Goal: Information Seeking & Learning: Learn about a topic

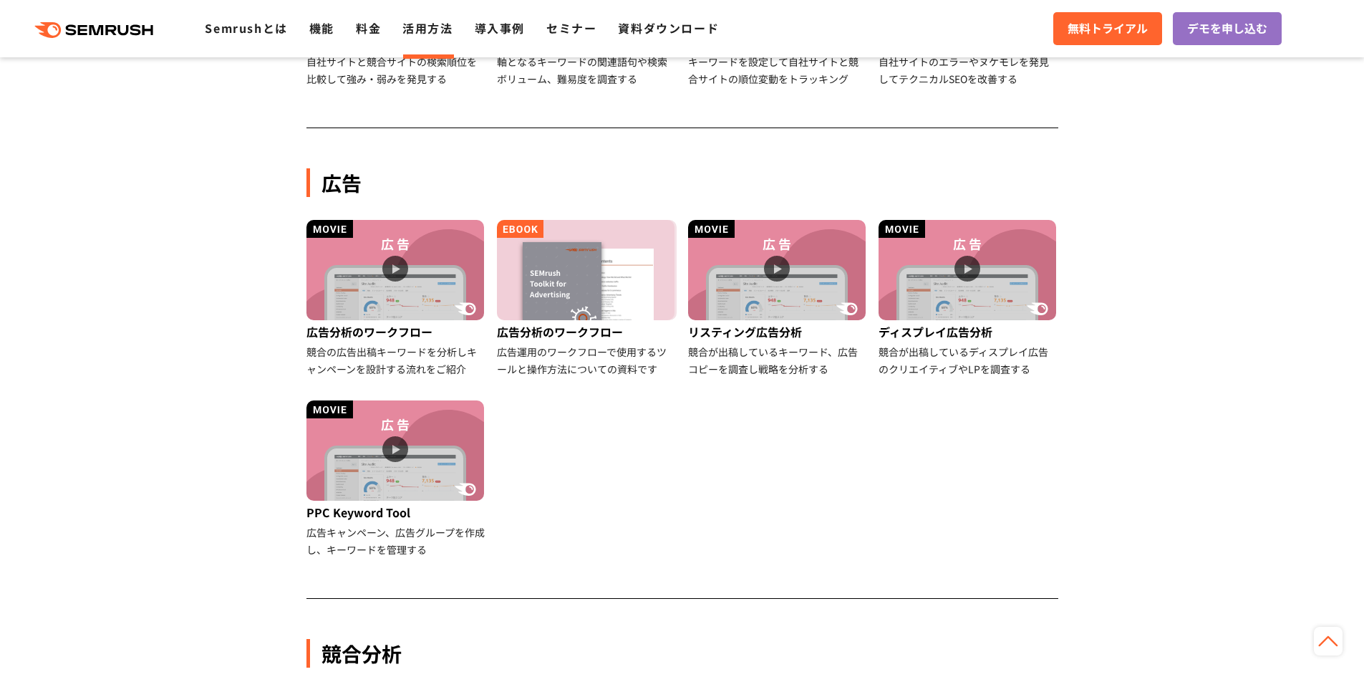
scroll to position [716, 0]
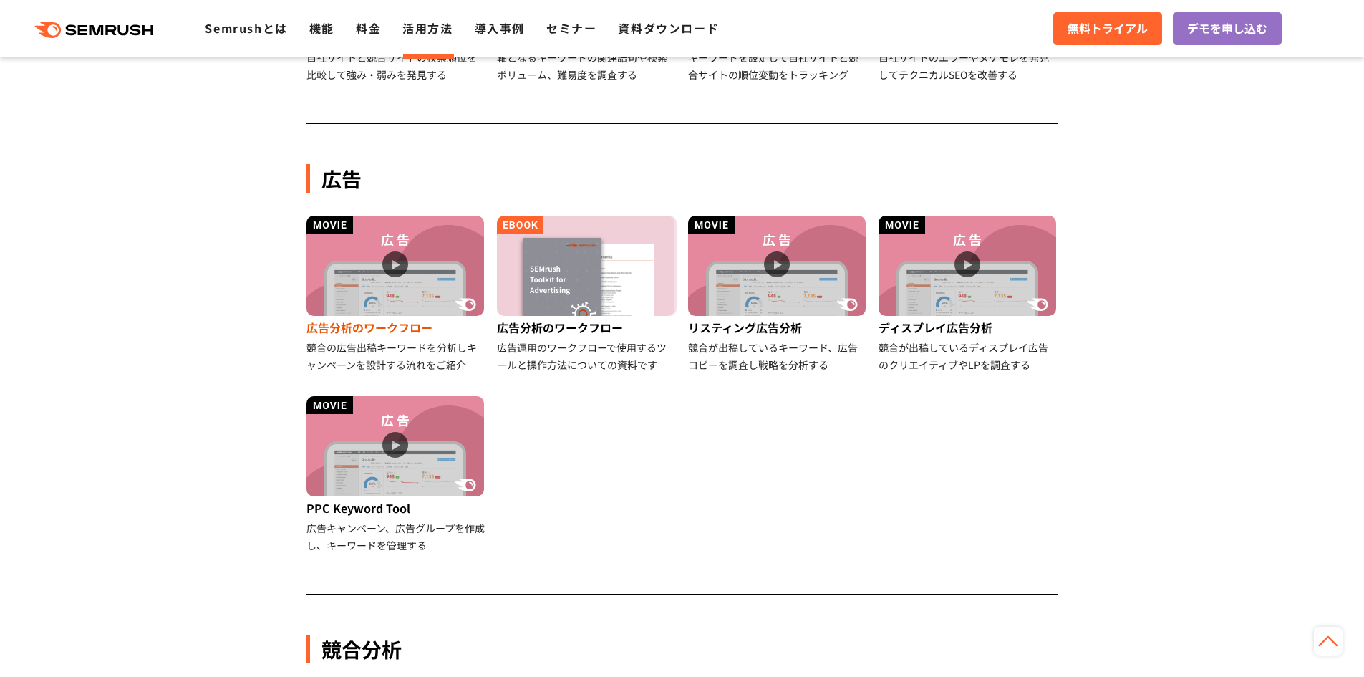
click at [390, 263] on img at bounding box center [395, 266] width 178 height 100
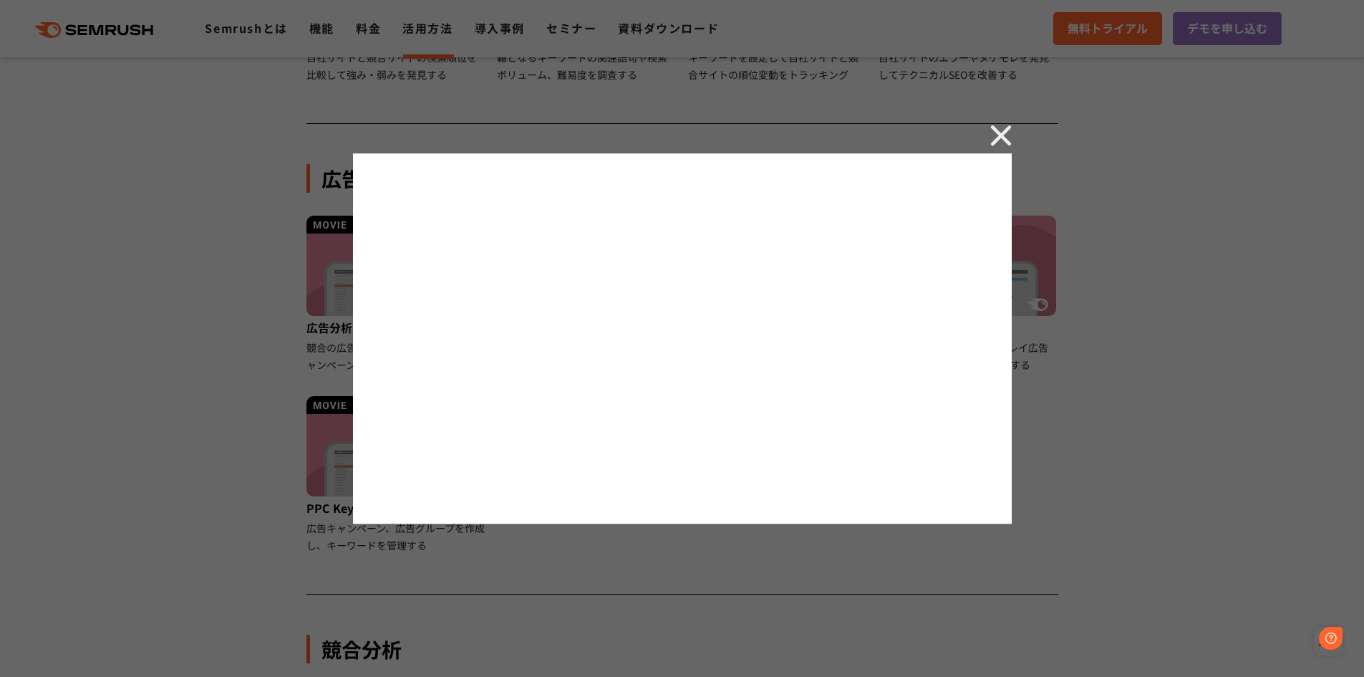
scroll to position [0, 0]
